Goal: Task Accomplishment & Management: Manage account settings

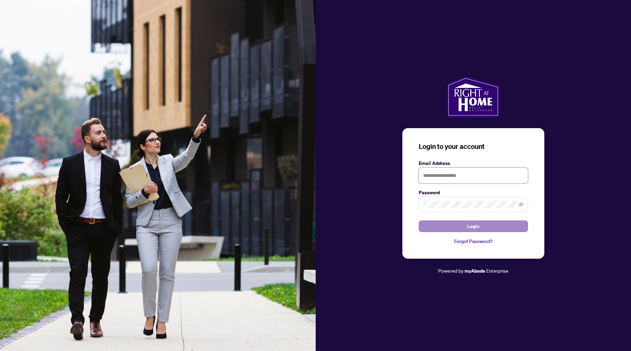
type input "**********"
click at [451, 224] on button "Login" at bounding box center [473, 227] width 109 height 12
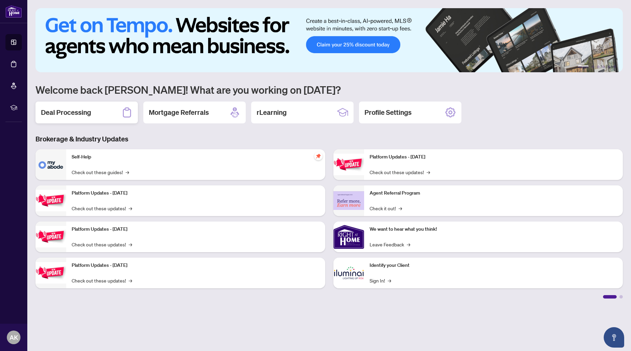
click at [83, 111] on h2 "Deal Processing" at bounding box center [66, 113] width 50 height 10
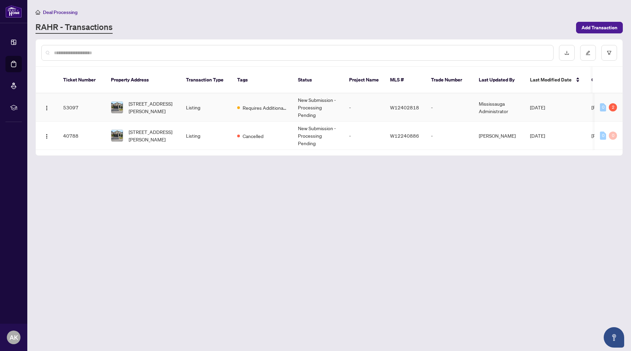
click at [207, 102] on td "Listing" at bounding box center [205, 107] width 51 height 28
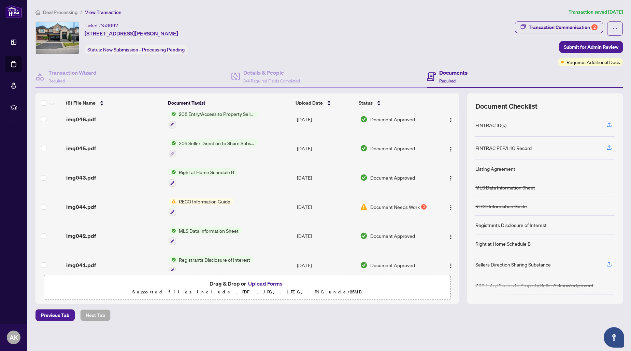
scroll to position [76, 0]
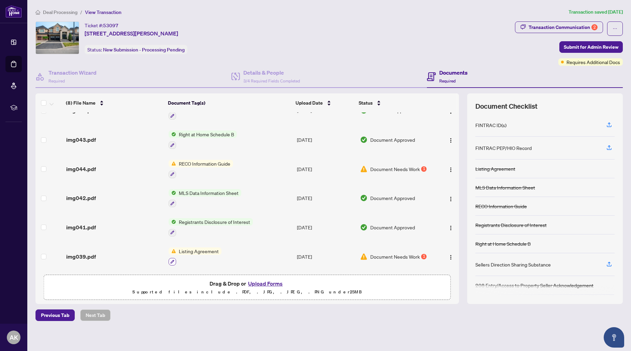
click at [171, 260] on icon "button" at bounding box center [173, 262] width 4 height 4
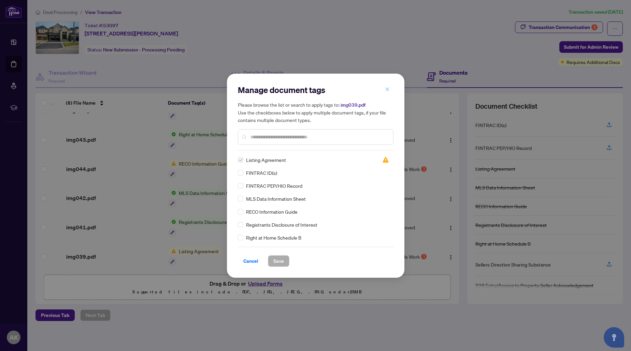
click at [387, 89] on icon "close" at bounding box center [387, 90] width 4 height 4
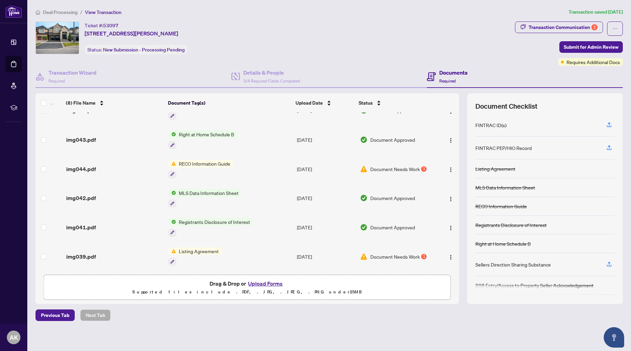
scroll to position [20, 0]
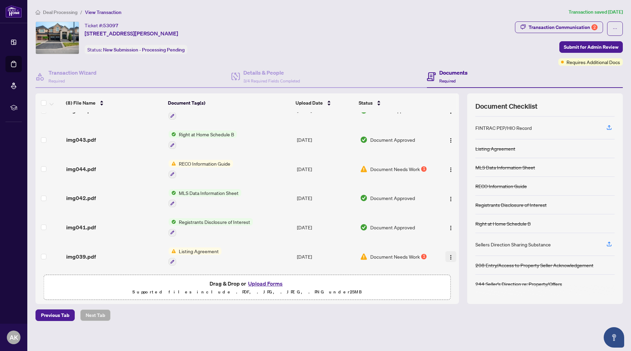
click at [449, 256] on img "button" at bounding box center [450, 257] width 5 height 5
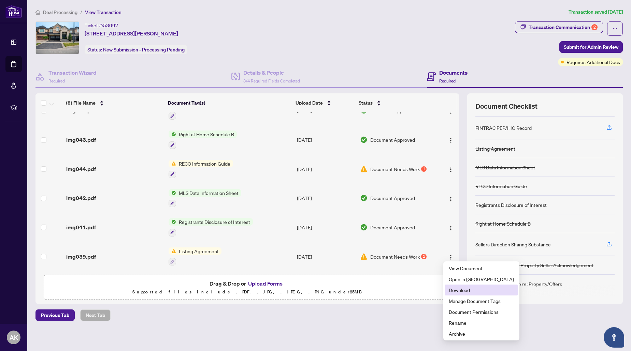
click at [457, 291] on span "Download" at bounding box center [481, 291] width 65 height 8
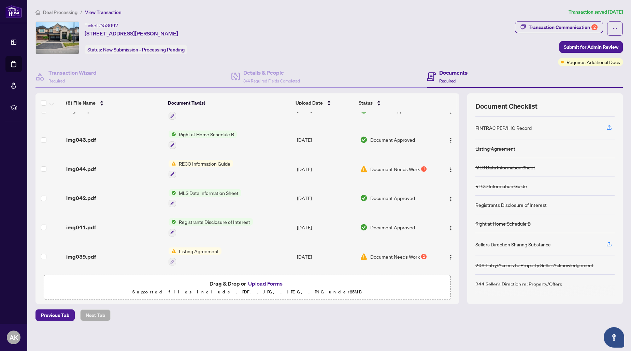
click at [272, 283] on button "Upload Forms" at bounding box center [265, 283] width 39 height 9
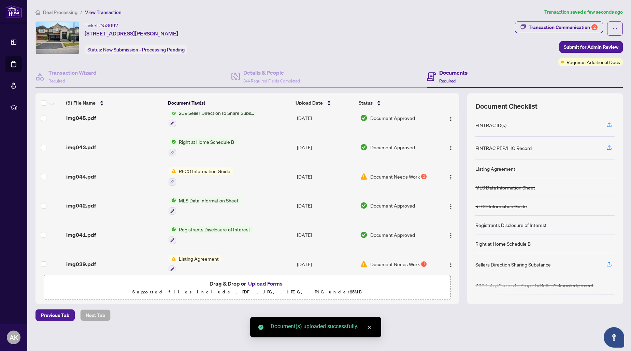
scroll to position [98, 0]
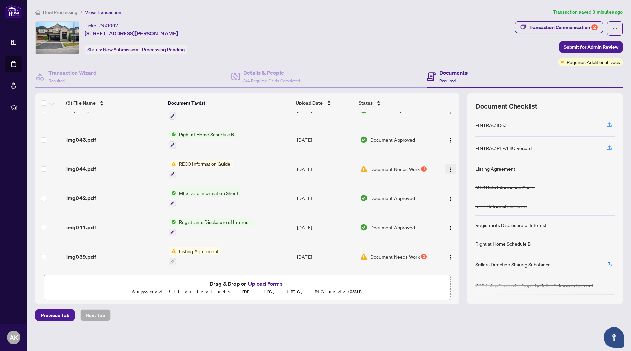
click at [448, 167] on img "button" at bounding box center [450, 169] width 5 height 5
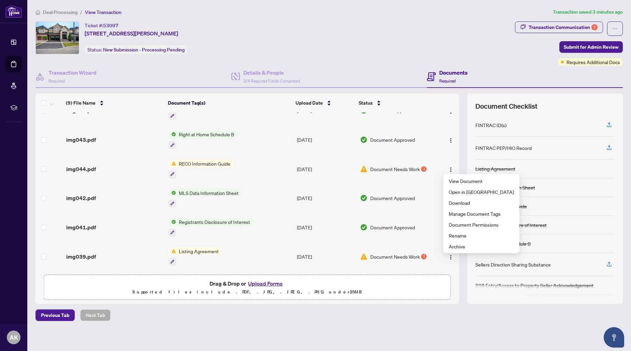
click at [402, 237] on td "Document Approved" at bounding box center [396, 227] width 79 height 29
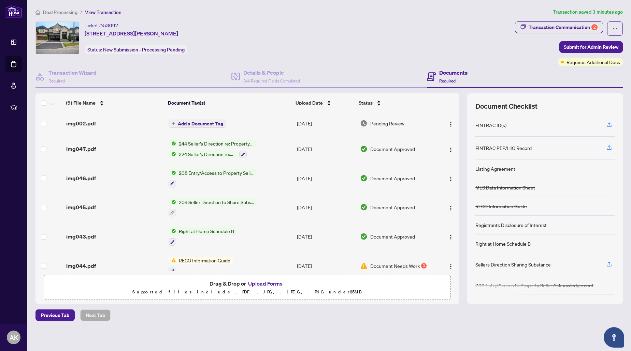
click at [268, 284] on button "Upload Forms" at bounding box center [265, 283] width 39 height 9
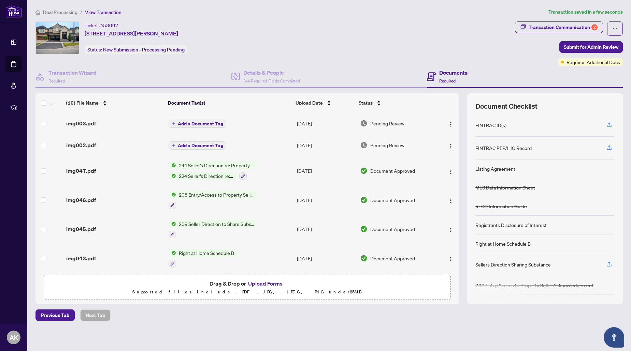
click at [173, 124] on icon "plus" at bounding box center [173, 123] width 0 height 3
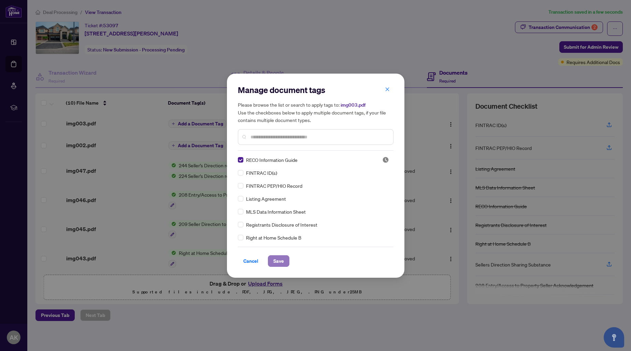
click at [282, 261] on span "Save" at bounding box center [278, 261] width 11 height 11
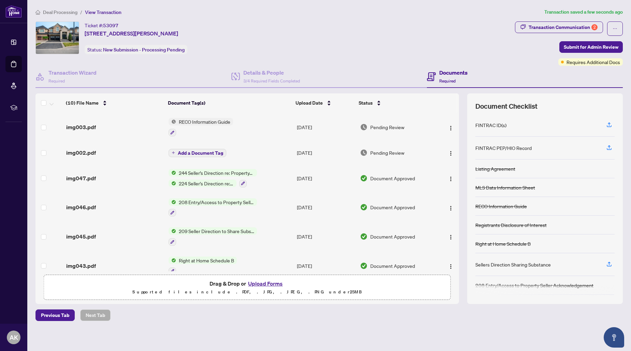
click at [183, 152] on span "Add a Document Tag" at bounding box center [200, 153] width 45 height 5
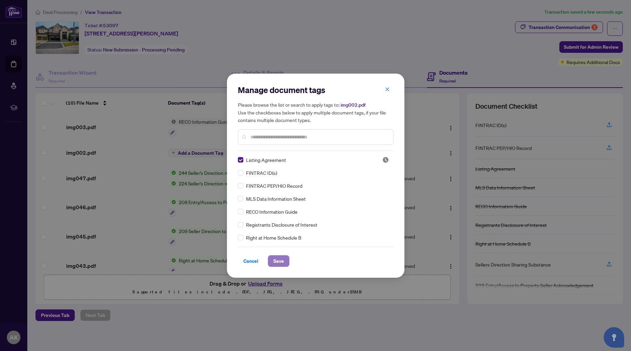
click at [279, 260] on span "Save" at bounding box center [278, 261] width 11 height 11
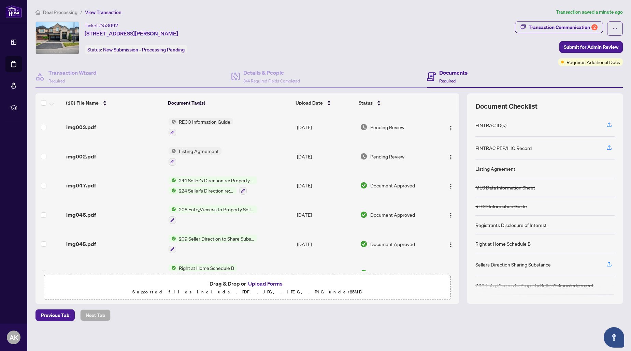
click at [274, 284] on button "Upload Forms" at bounding box center [265, 283] width 39 height 9
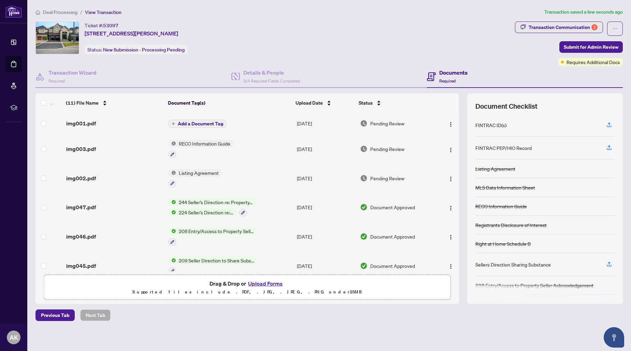
click at [174, 124] on icon "plus" at bounding box center [173, 123] width 3 height 3
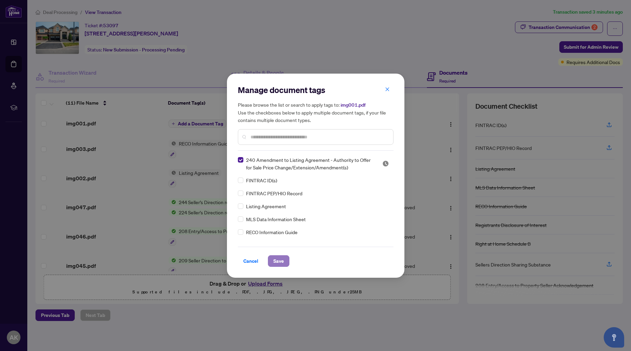
click at [280, 262] on span "Save" at bounding box center [278, 261] width 11 height 11
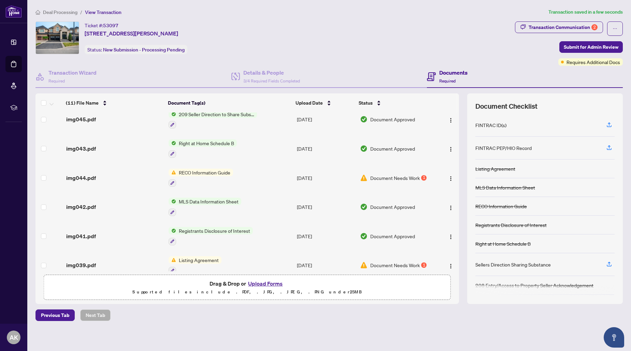
scroll to position [163, 0]
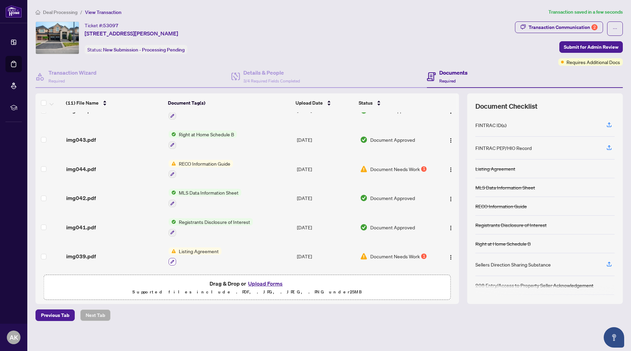
click at [172, 260] on icon "button" at bounding box center [173, 262] width 4 height 4
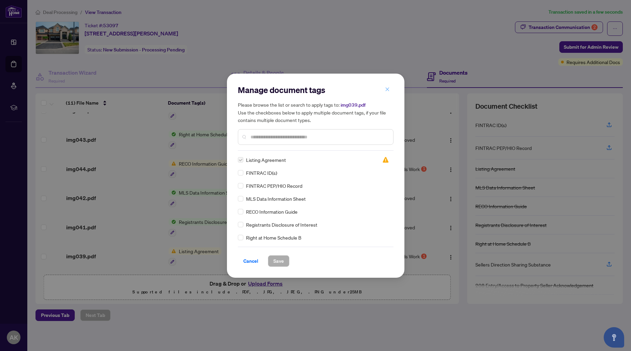
click at [387, 89] on icon "close" at bounding box center [387, 90] width 4 height 4
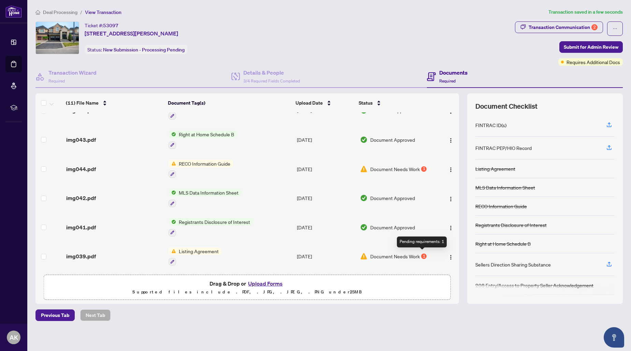
click at [422, 254] on div "1" at bounding box center [423, 256] width 5 height 5
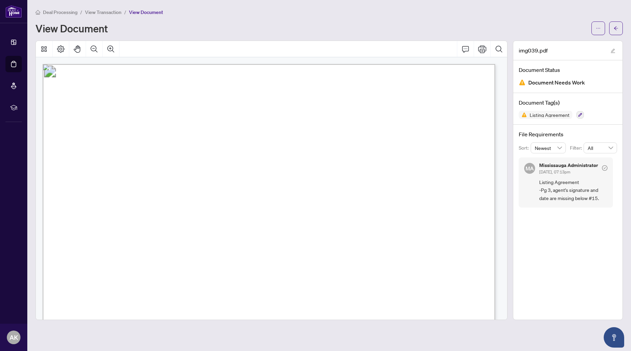
scroll to position [68, 0]
